Goal: Task Accomplishment & Management: Manage account settings

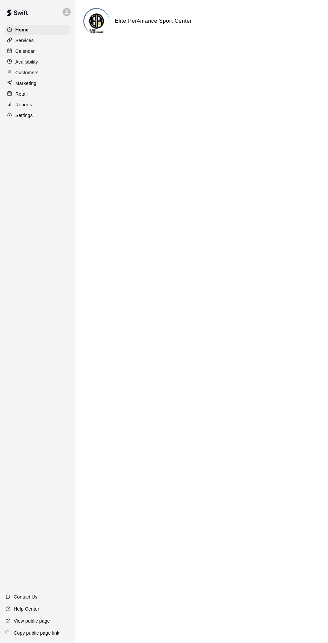
click at [17, 52] on p "Calendar" at bounding box center [24, 51] width 19 height 7
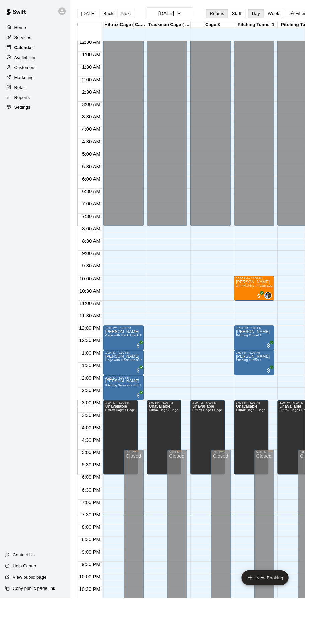
scroll to position [0, 45]
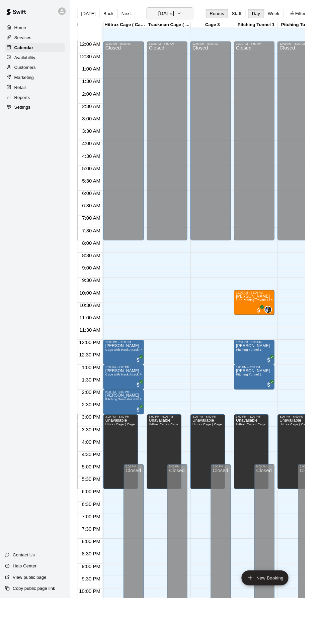
click at [195, 14] on icon "button" at bounding box center [192, 14] width 5 height 8
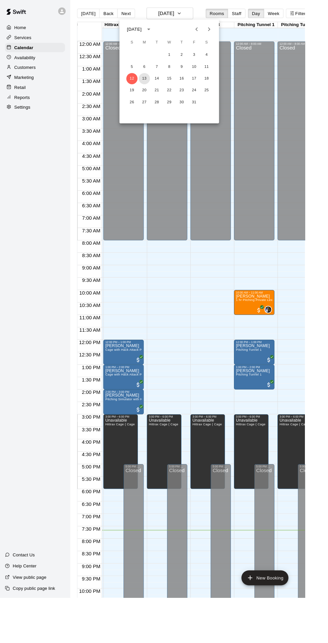
click at [155, 84] on button "13" at bounding box center [155, 85] width 12 height 12
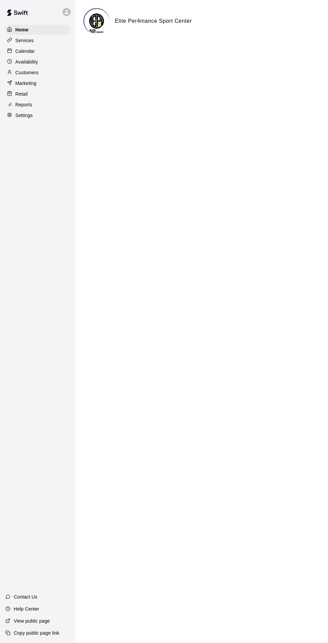
click at [35, 35] on div "Services" at bounding box center [37, 40] width 65 height 10
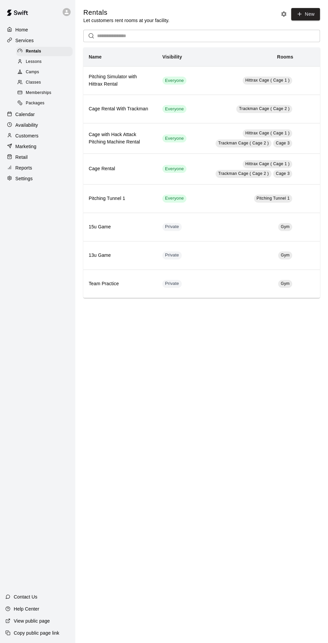
click at [32, 113] on p "Calendar" at bounding box center [24, 114] width 19 height 7
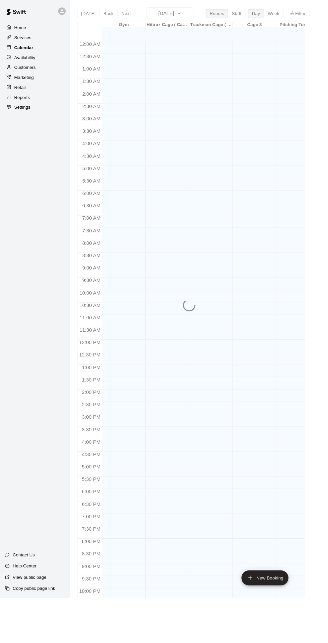
scroll to position [15, 0]
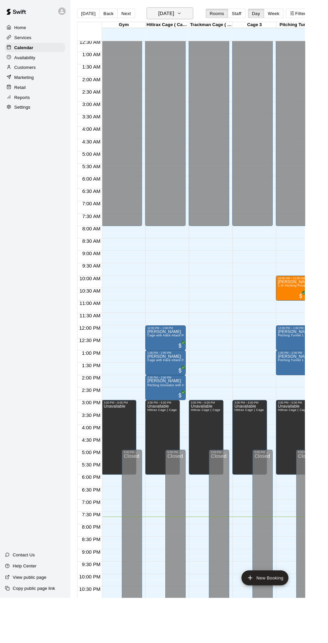
click at [195, 18] on icon "button" at bounding box center [192, 14] width 5 height 8
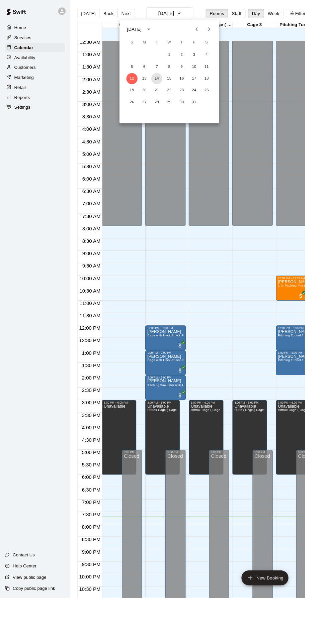
click at [168, 84] on button "14" at bounding box center [169, 85] width 12 height 12
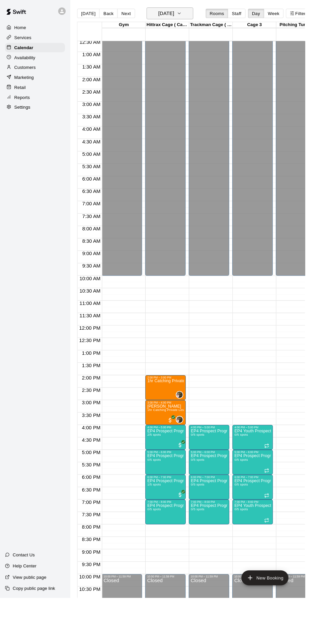
click at [195, 14] on icon "button" at bounding box center [192, 14] width 5 height 8
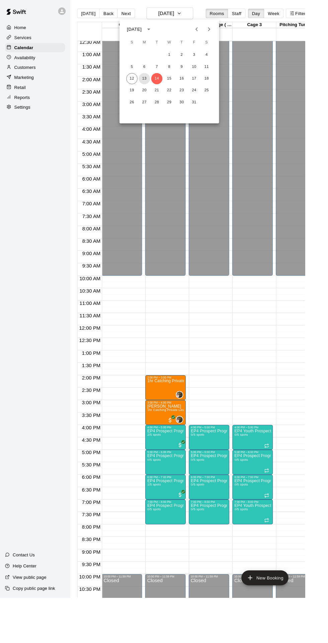
click at [155, 84] on button "13" at bounding box center [155, 85] width 12 height 12
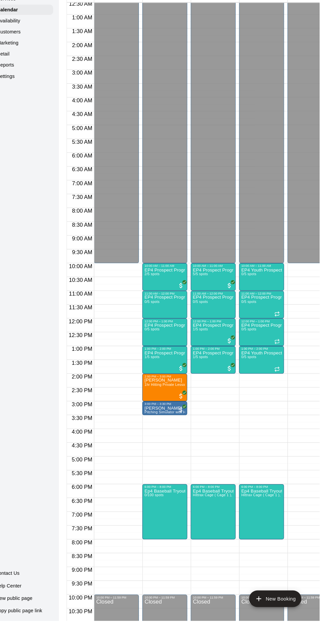
scroll to position [0, 2]
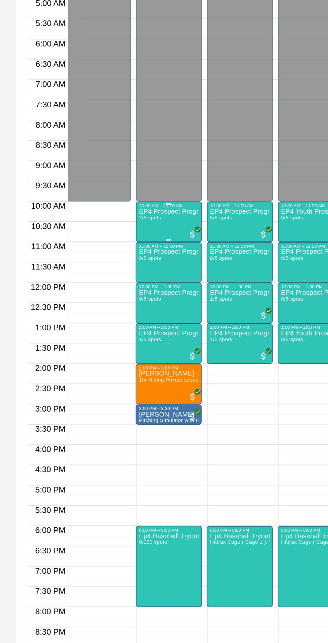
click at [179, 312] on div "EP4 Prospect Program Hitting ( 16u+ Slot ) 2/5 spots" at bounding box center [175, 622] width 39 height 643
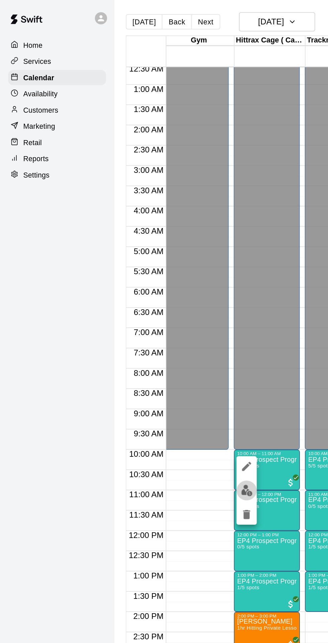
click at [167, 323] on button "edit" at bounding box center [162, 323] width 13 height 13
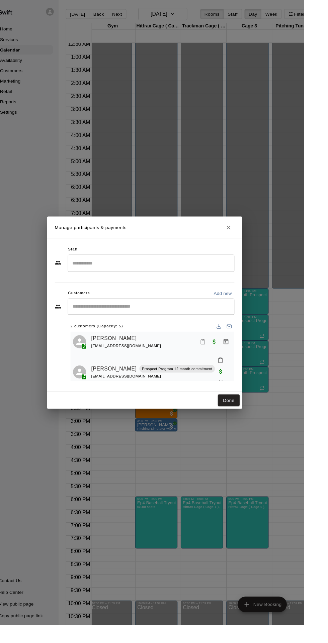
scroll to position [0, 0]
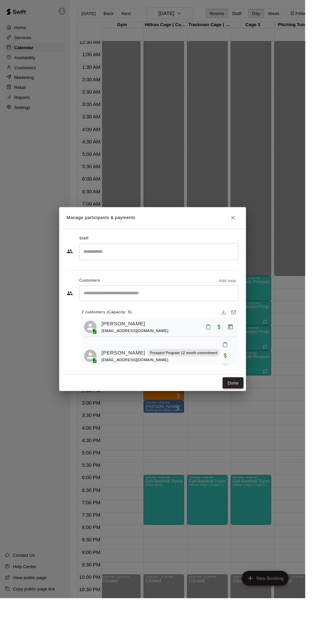
click at [261, 418] on button "Done" at bounding box center [250, 412] width 22 height 12
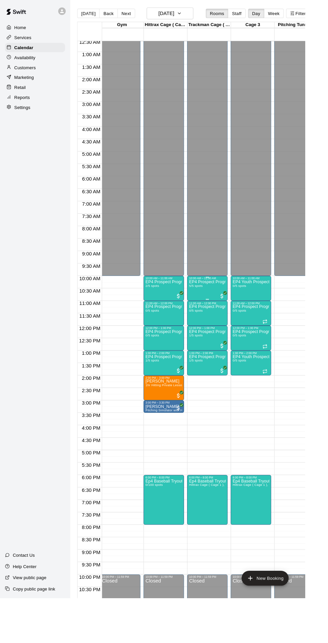
click at [232, 310] on div "EP4 Prospect Program Hitting ( ages 13-15 ) 5/5 spots" at bounding box center [222, 622] width 39 height 643
click at [214, 326] on button "edit" at bounding box center [209, 323] width 13 height 13
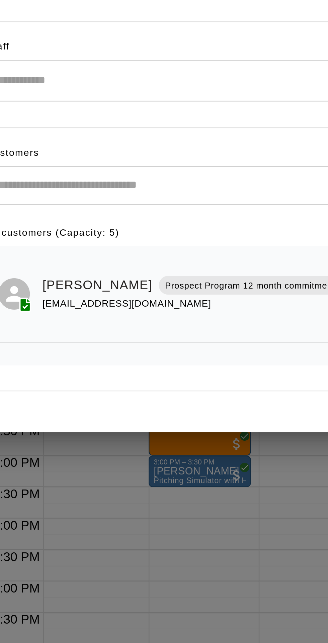
click at [167, 403] on div "Staff ​ Customers Add new ​ 5 customers (Capacity: 5) Felipe Ritter Prospect Pr…" at bounding box center [164, 323] width 201 height 157
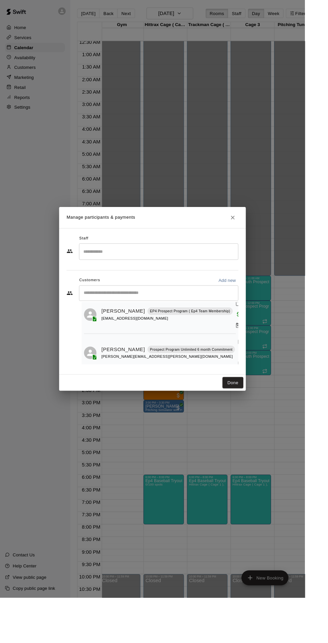
scroll to position [112, 0]
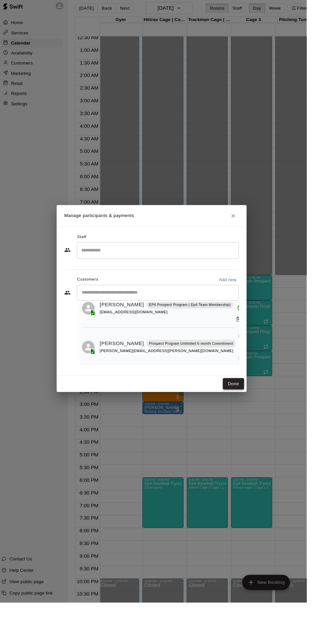
click at [261, 418] on button "Done" at bounding box center [250, 412] width 22 height 12
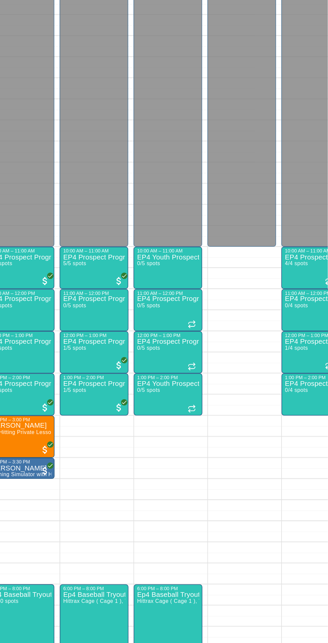
scroll to position [0, 44]
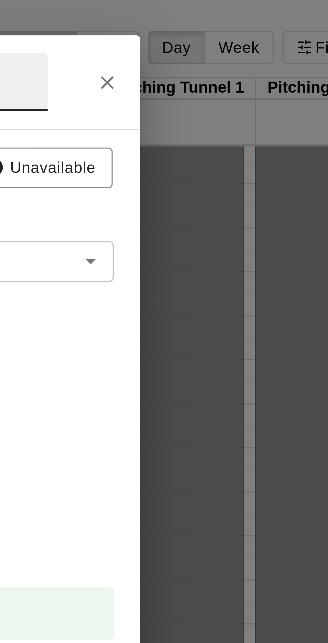
click at [260, 31] on button "Close" at bounding box center [254, 25] width 12 height 12
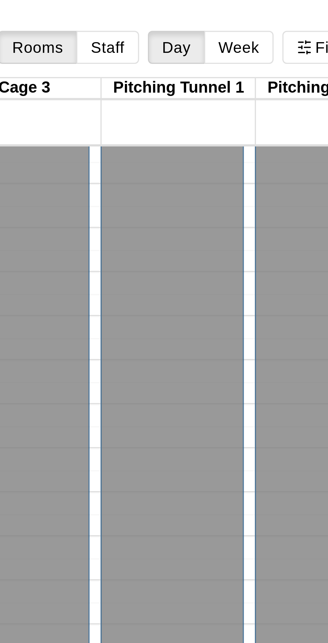
scroll to position [35, 44]
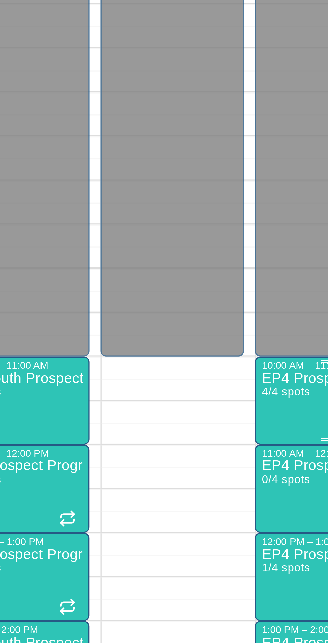
click at [314, 292] on div "EP4 Prospect Program Pitching (Ages 13+ ) 4/4 spots" at bounding box center [320, 602] width 39 height 643
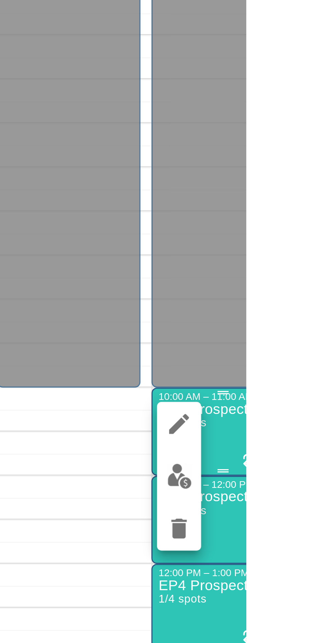
scroll to position [0, 0]
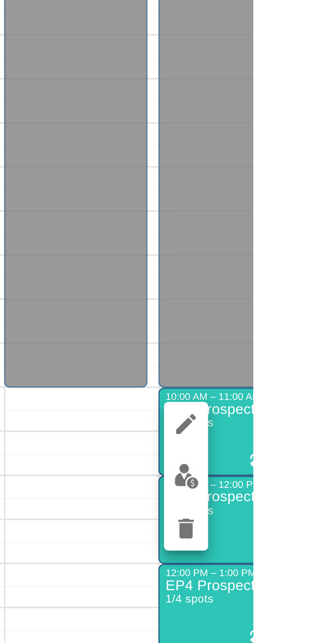
click at [307, 304] on img "edit" at bounding box center [308, 304] width 8 height 8
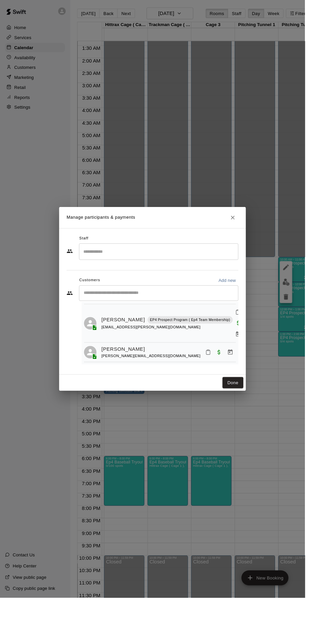
scroll to position [63, 0]
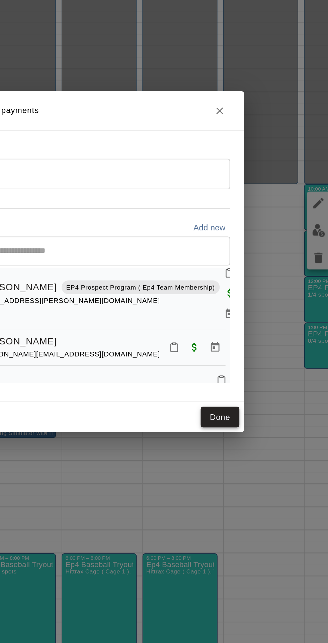
click at [261, 418] on button "Done" at bounding box center [250, 412] width 22 height 12
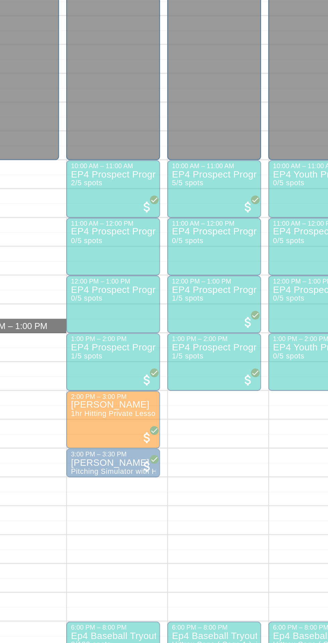
scroll to position [0, 4]
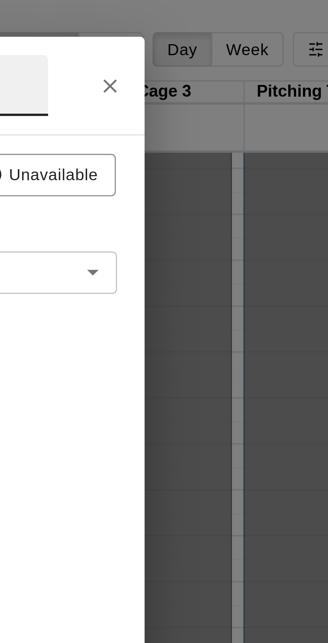
click at [260, 31] on button "Close" at bounding box center [254, 25] width 12 height 12
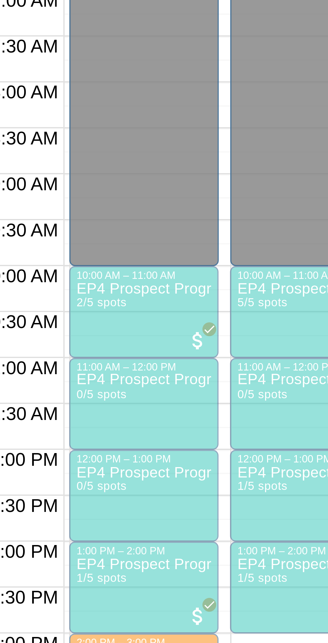
scroll to position [0, 45]
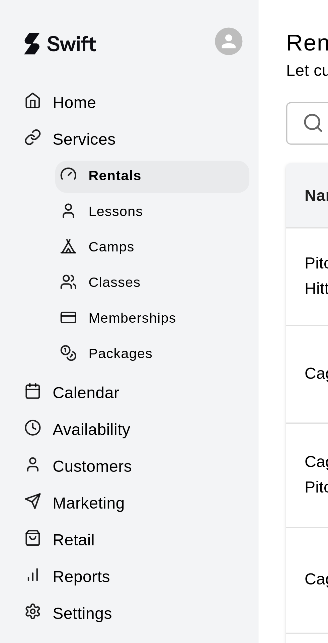
click at [25, 114] on p "Calendar" at bounding box center [24, 114] width 19 height 7
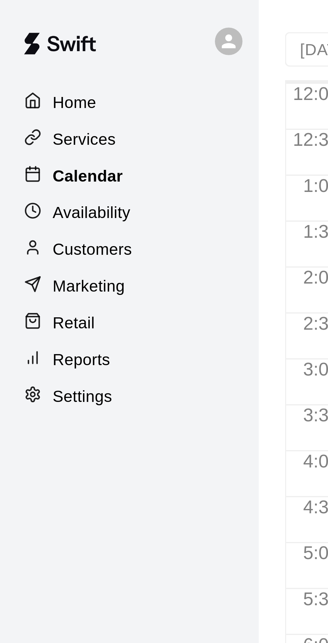
scroll to position [15, 0]
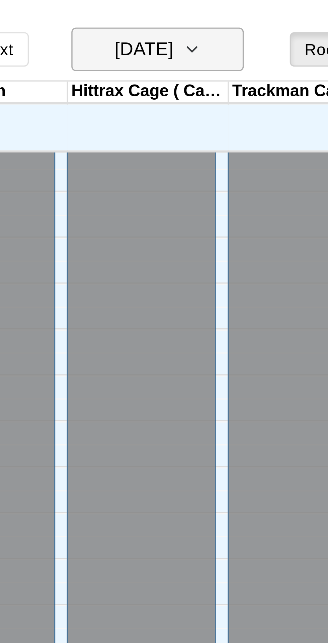
click at [194, 14] on icon "button" at bounding box center [192, 14] width 3 height 1
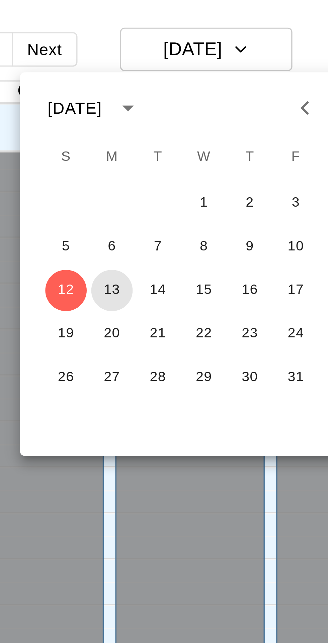
click at [155, 84] on button "13" at bounding box center [155, 85] width 12 height 12
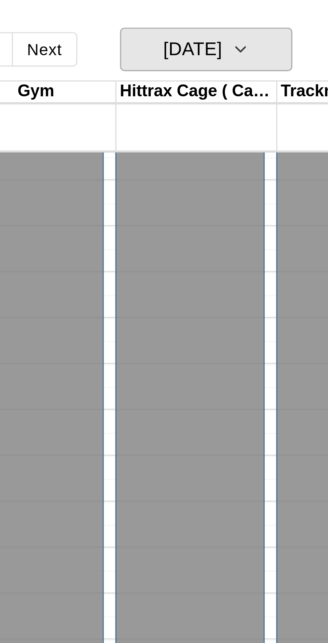
scroll to position [35, 0]
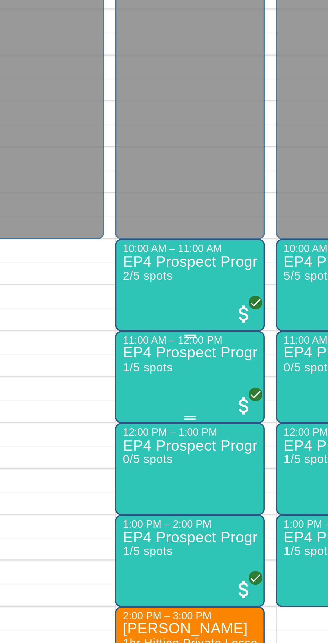
click at [181, 318] on div "EP4 Prospect Program Hitting ( 16u+ Slot ) 1/5 spots" at bounding box center [177, 629] width 39 height 643
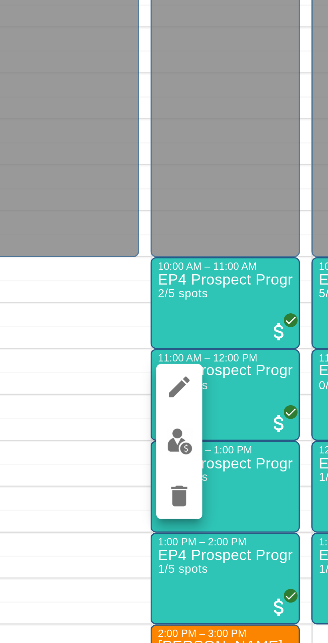
click at [164, 332] on img "edit" at bounding box center [165, 330] width 8 height 8
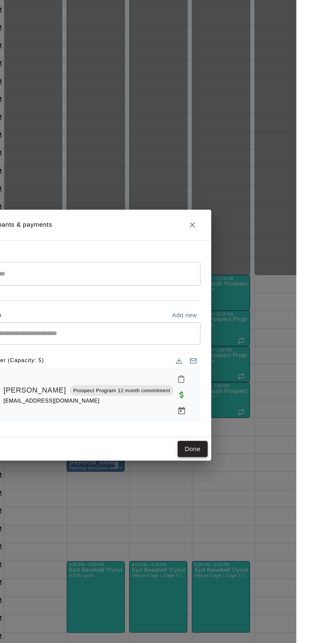
click at [261, 413] on button "Done" at bounding box center [250, 407] width 22 height 12
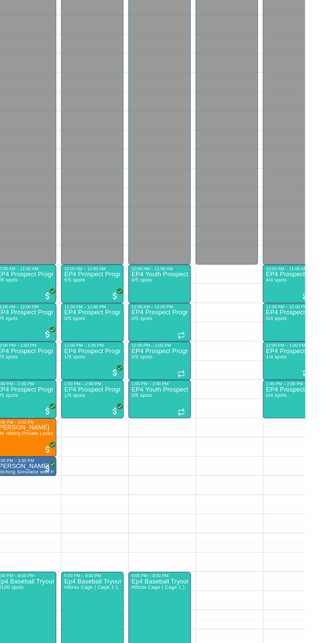
scroll to position [34, 45]
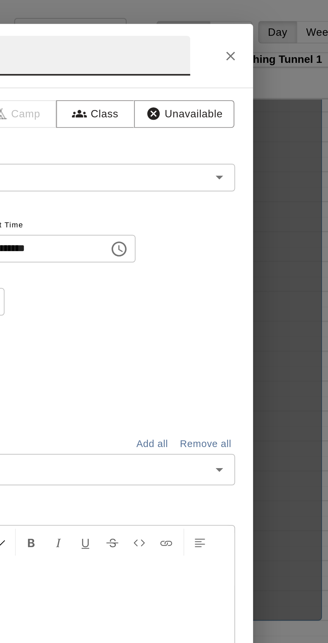
type input "*"
click at [257, 28] on icon "Close" at bounding box center [254, 25] width 7 height 7
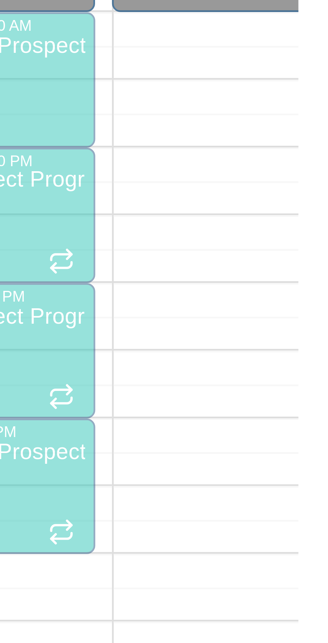
scroll to position [0, 0]
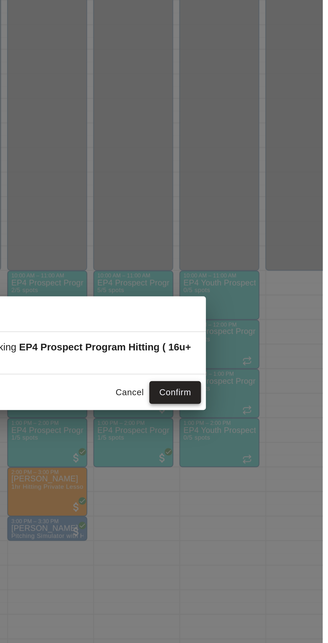
click at [261, 349] on button "Confirm" at bounding box center [247, 343] width 28 height 12
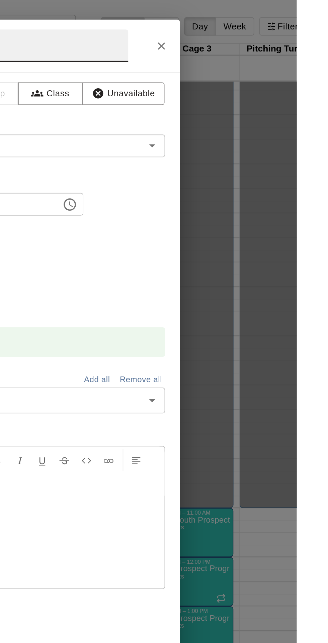
click at [256, 27] on icon "Close" at bounding box center [254, 25] width 4 height 4
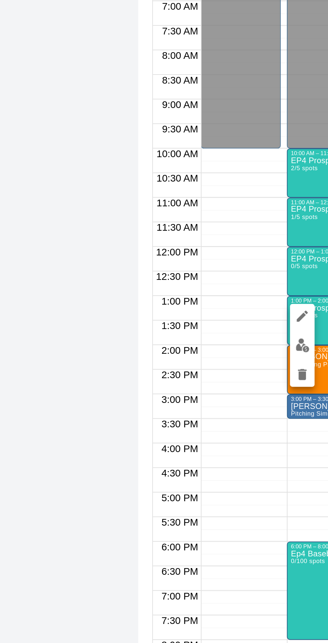
click at [162, 386] on img "edit" at bounding box center [165, 384] width 8 height 8
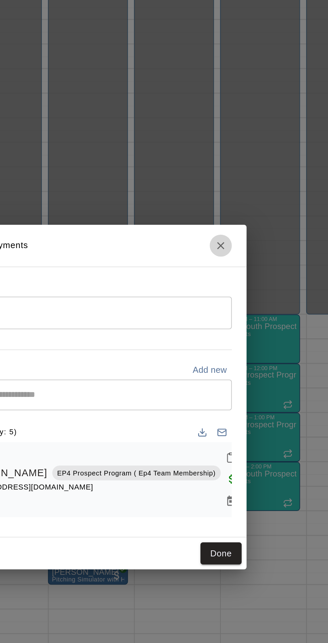
click at [252, 241] on icon "Close" at bounding box center [250, 239] width 4 height 4
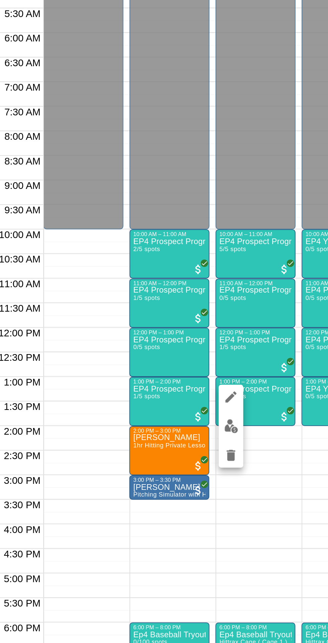
click at [215, 384] on button "edit" at bounding box center [211, 383] width 13 height 13
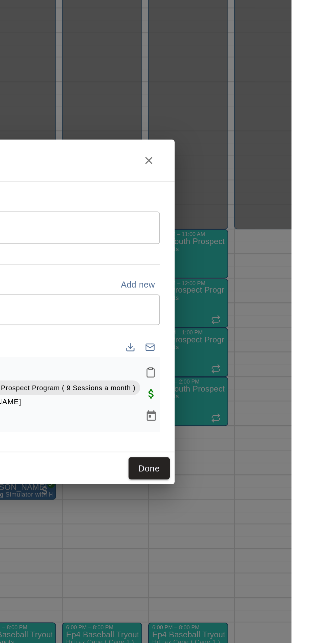
click at [259, 250] on h2 "Manage participants & payments" at bounding box center [164, 239] width 201 height 23
click at [252, 241] on icon "Close" at bounding box center [250, 239] width 4 height 4
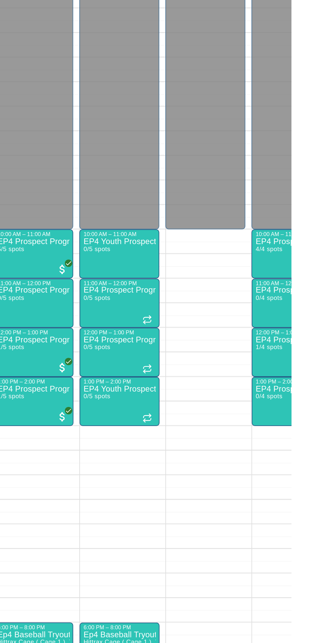
scroll to position [0, 45]
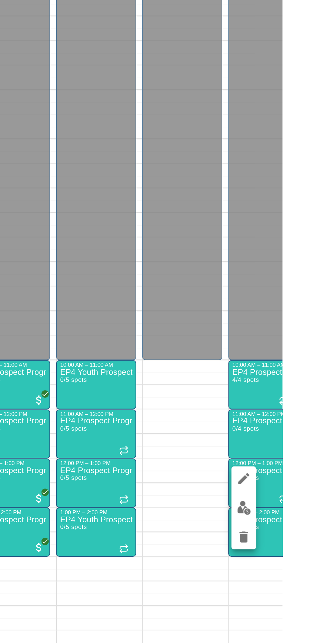
click at [309, 360] on img "edit" at bounding box center [307, 357] width 8 height 8
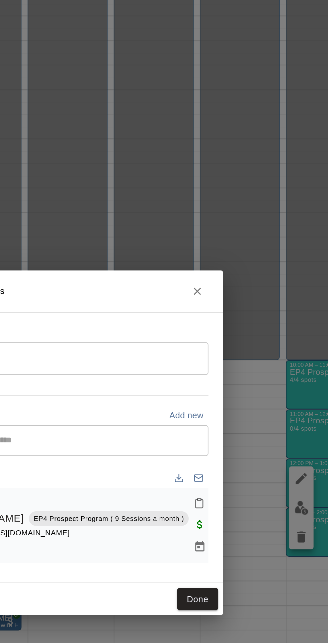
click at [256, 245] on button "Close" at bounding box center [250, 239] width 12 height 12
